Goal: Navigation & Orientation: Find specific page/section

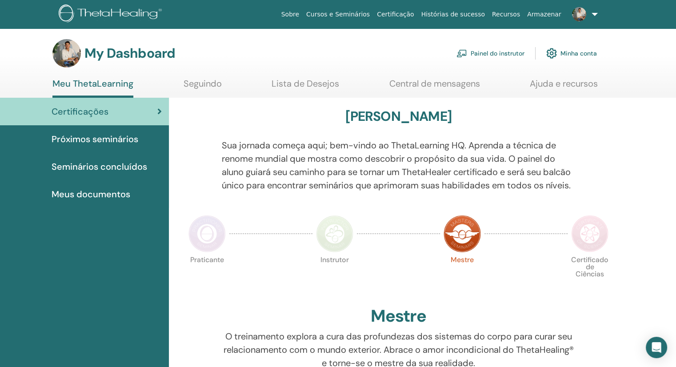
click at [81, 141] on span "Próximos seminários" at bounding box center [95, 139] width 87 height 13
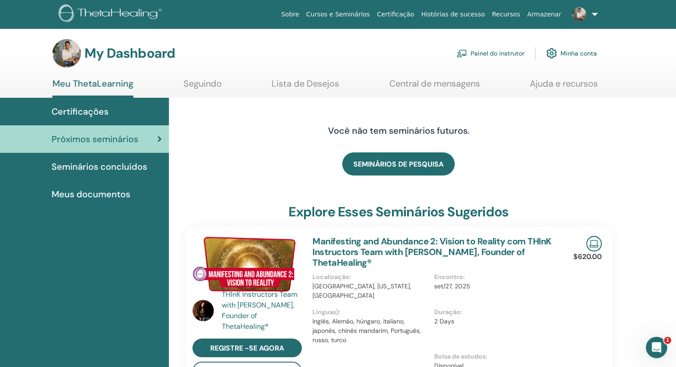
click at [515, 56] on link "Painel do instrutor" at bounding box center [491, 54] width 68 height 20
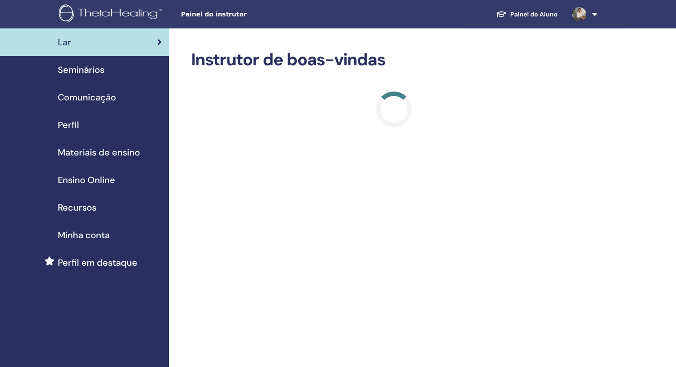
click at [89, 73] on span "Seminários" at bounding box center [81, 69] width 47 height 13
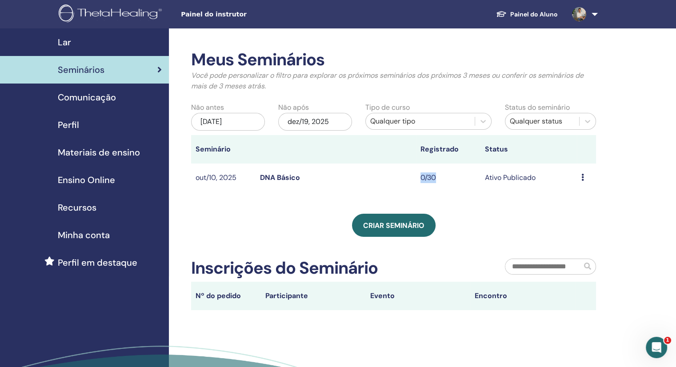
drag, startPoint x: 422, startPoint y: 176, endPoint x: 442, endPoint y: 176, distance: 20.5
click at [442, 176] on td "0/30" at bounding box center [448, 178] width 64 height 29
click at [0, 69] on link "Seminários" at bounding box center [84, 70] width 169 height 28
